Goal: Find specific page/section: Find specific page/section

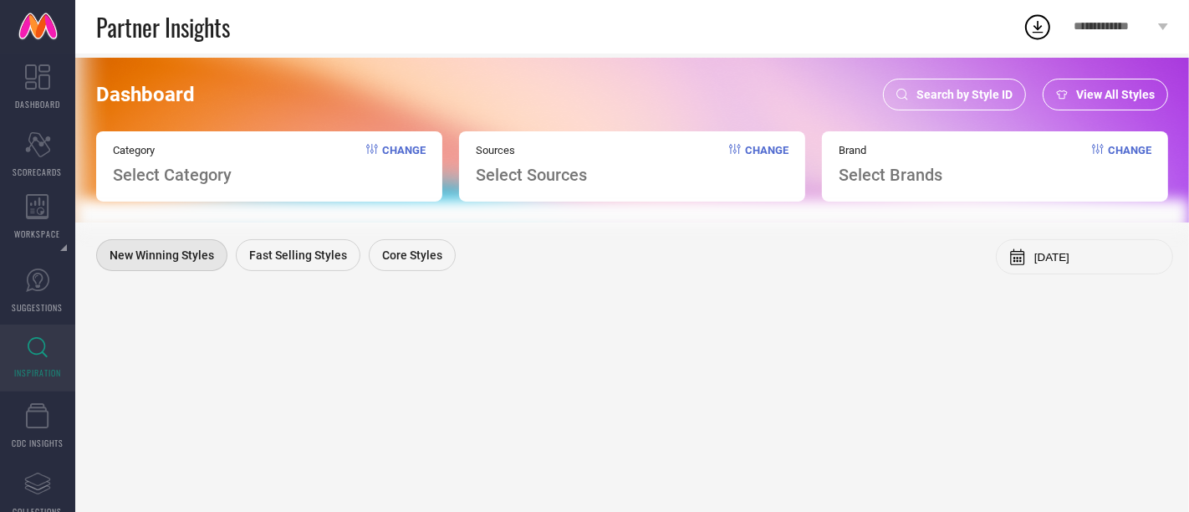
click at [946, 98] on span "Search by Style ID" at bounding box center [965, 94] width 96 height 13
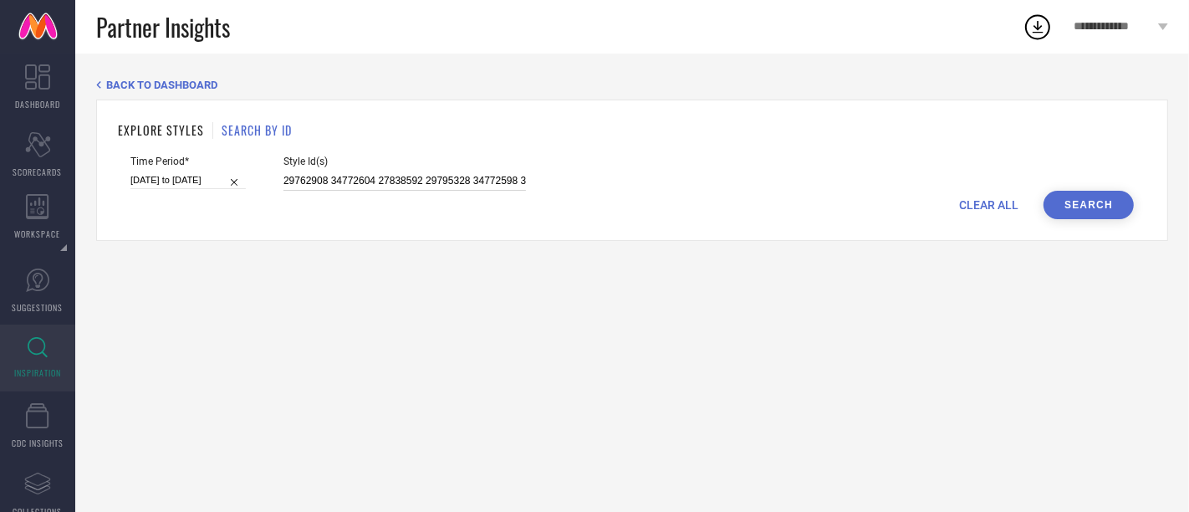
click at [473, 181] on input "29762908 34772604 27838592 29795328 34772598 34772613 27838612 34772609 3313681…" at bounding box center [405, 180] width 243 height 19
paste input "36614449 36602340 36602337 36347969 36614450 36601645 36347965 36614457 3634698…"
type input "36614449 36602340 36602337 36347969 36614450 36601645 36347965 36614457 3634698…"
click at [202, 180] on input "[DATE] to [DATE]" at bounding box center [187, 180] width 115 height 18
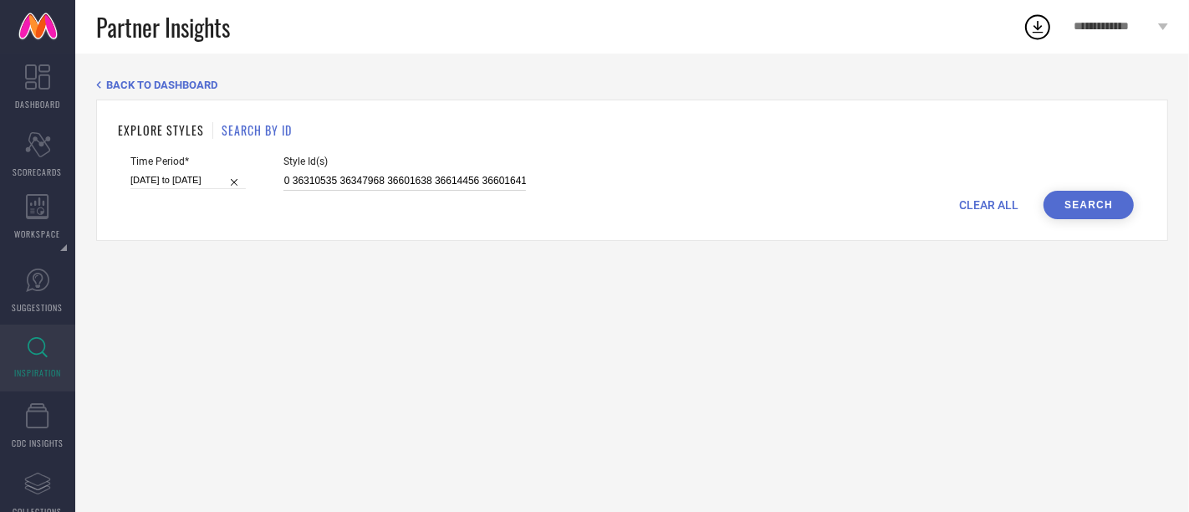
select select "1"
select select "2025"
select select "2"
select select "2025"
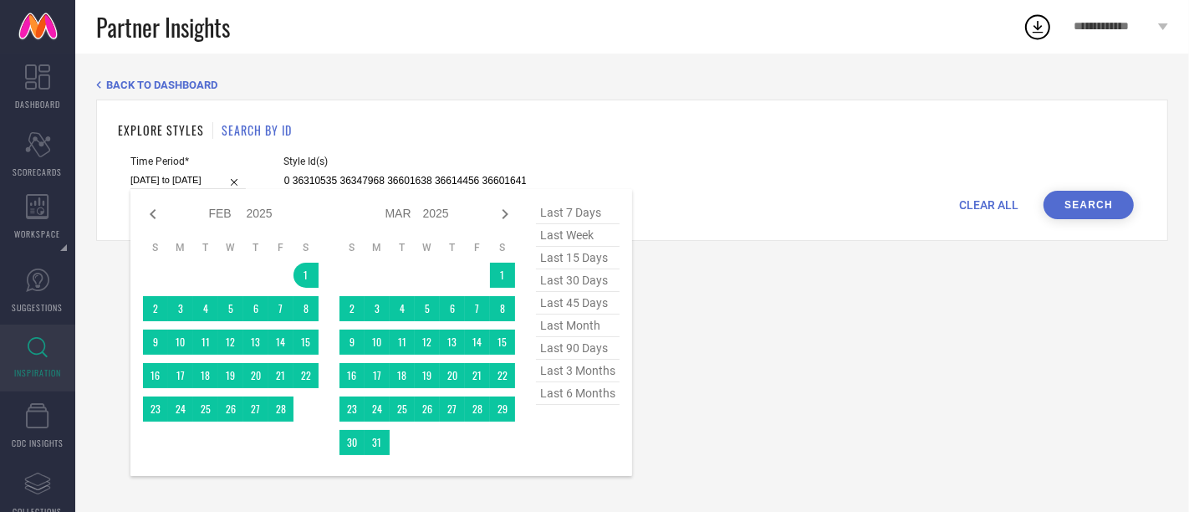
type input "36614449 36602340 36602337 36347969 36614450 36601645 36347965 36614457 3634698…"
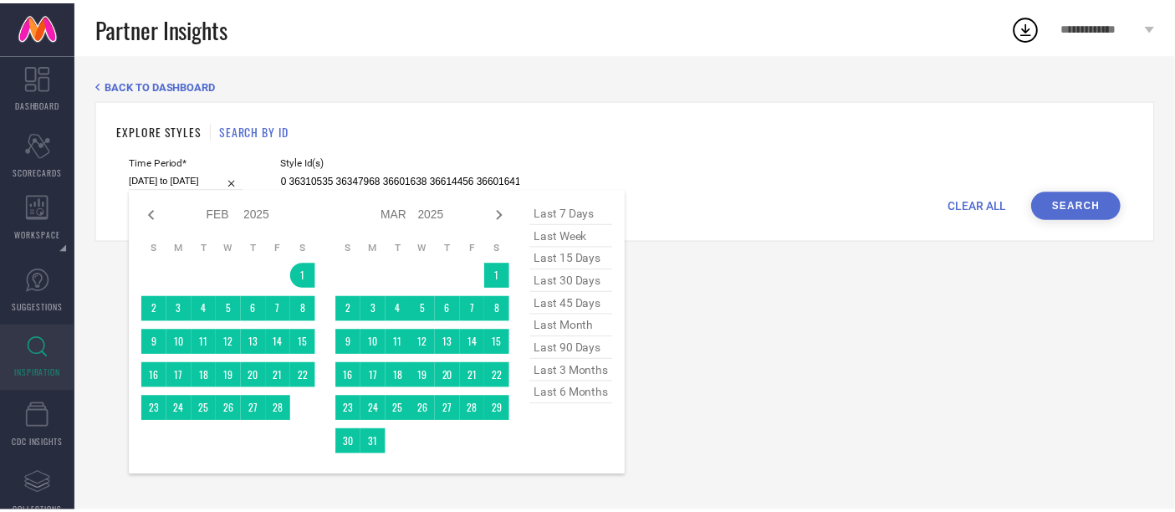
scroll to position [0, 0]
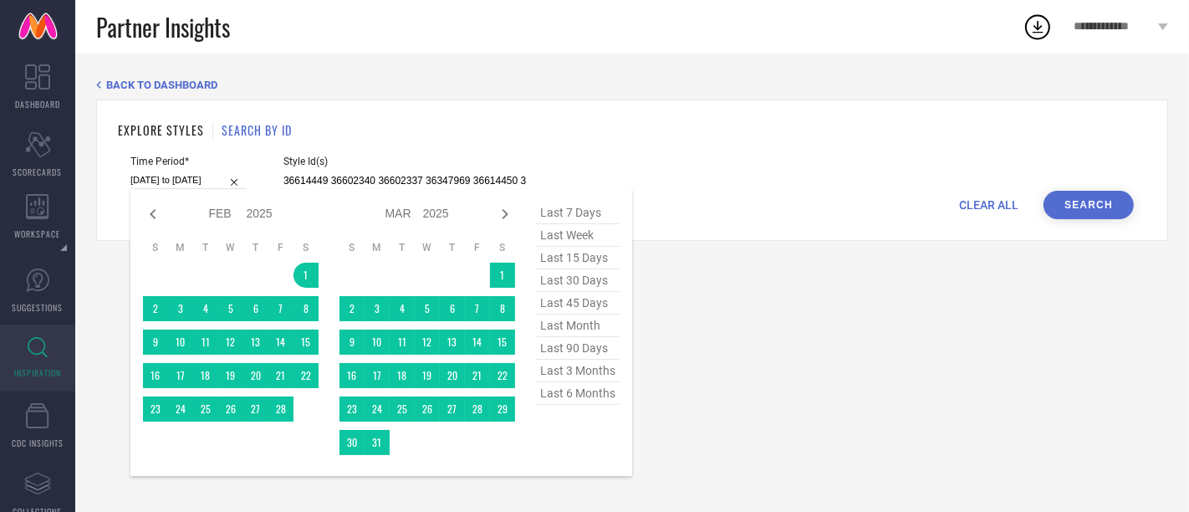
click at [590, 352] on span "last 90 days" at bounding box center [578, 348] width 84 height 23
type input "[DATE] to [DATE]"
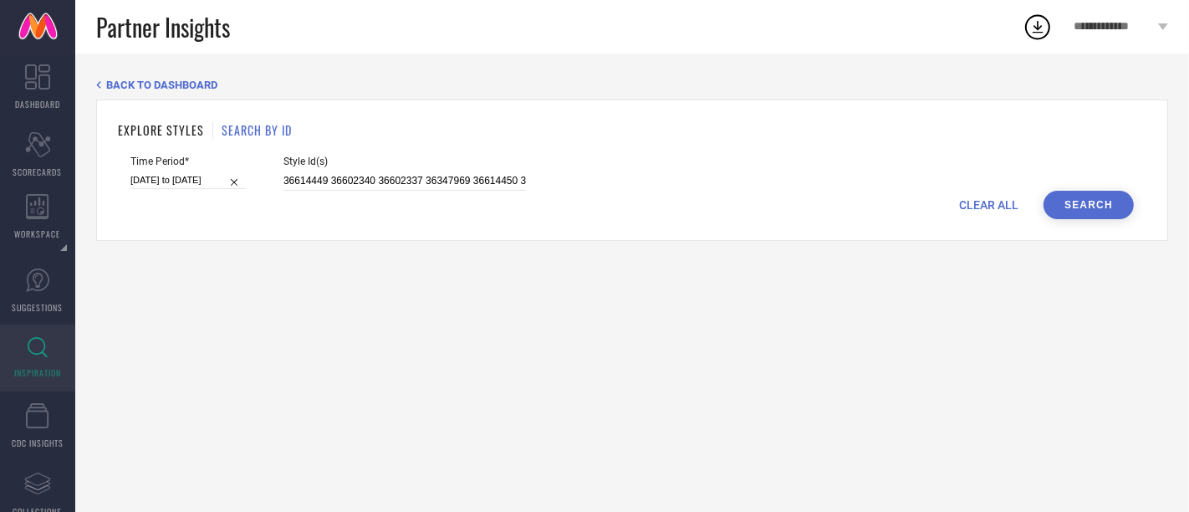
click at [1077, 207] on button "Search" at bounding box center [1089, 205] width 90 height 28
